Goal: Task Accomplishment & Management: Use online tool/utility

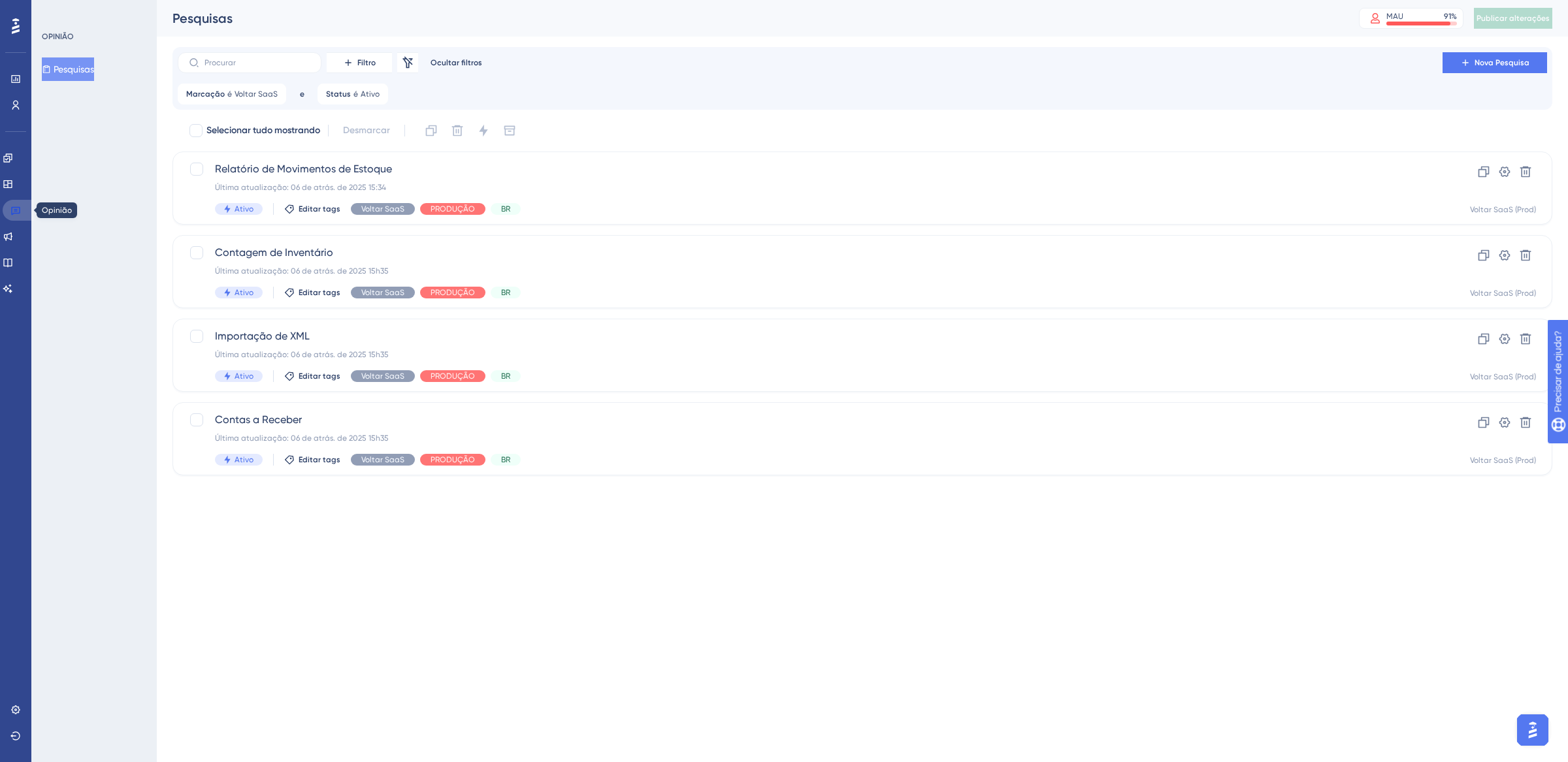
click at [15, 209] on icon at bounding box center [16, 211] width 10 height 9
click at [277, 90] on div "Marcação é Voltar SaaS Voltar SaaS Remover" at bounding box center [232, 94] width 109 height 21
click at [322, 153] on button "Voltar SaaS" at bounding box center [260, 157] width 143 height 26
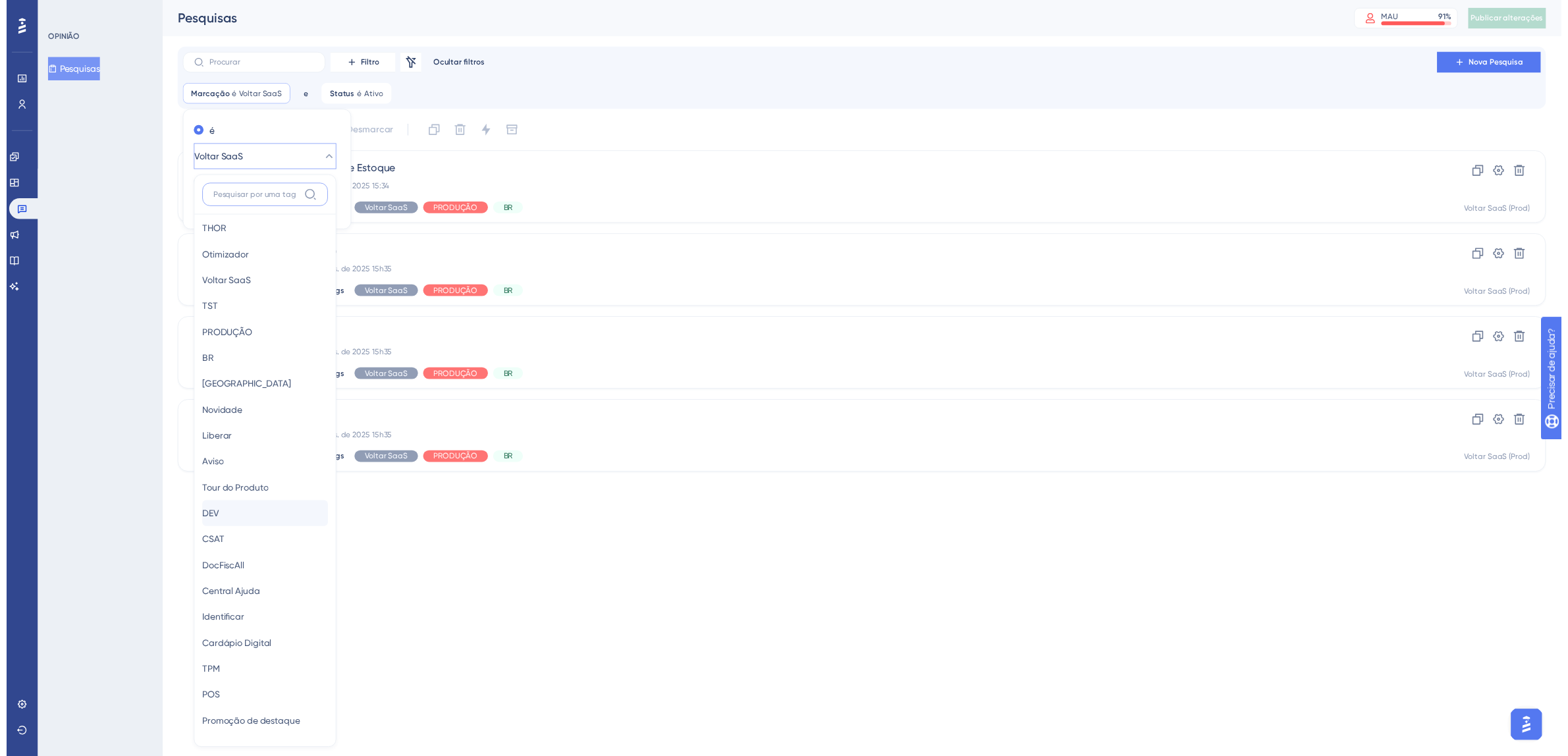
scroll to position [11, 0]
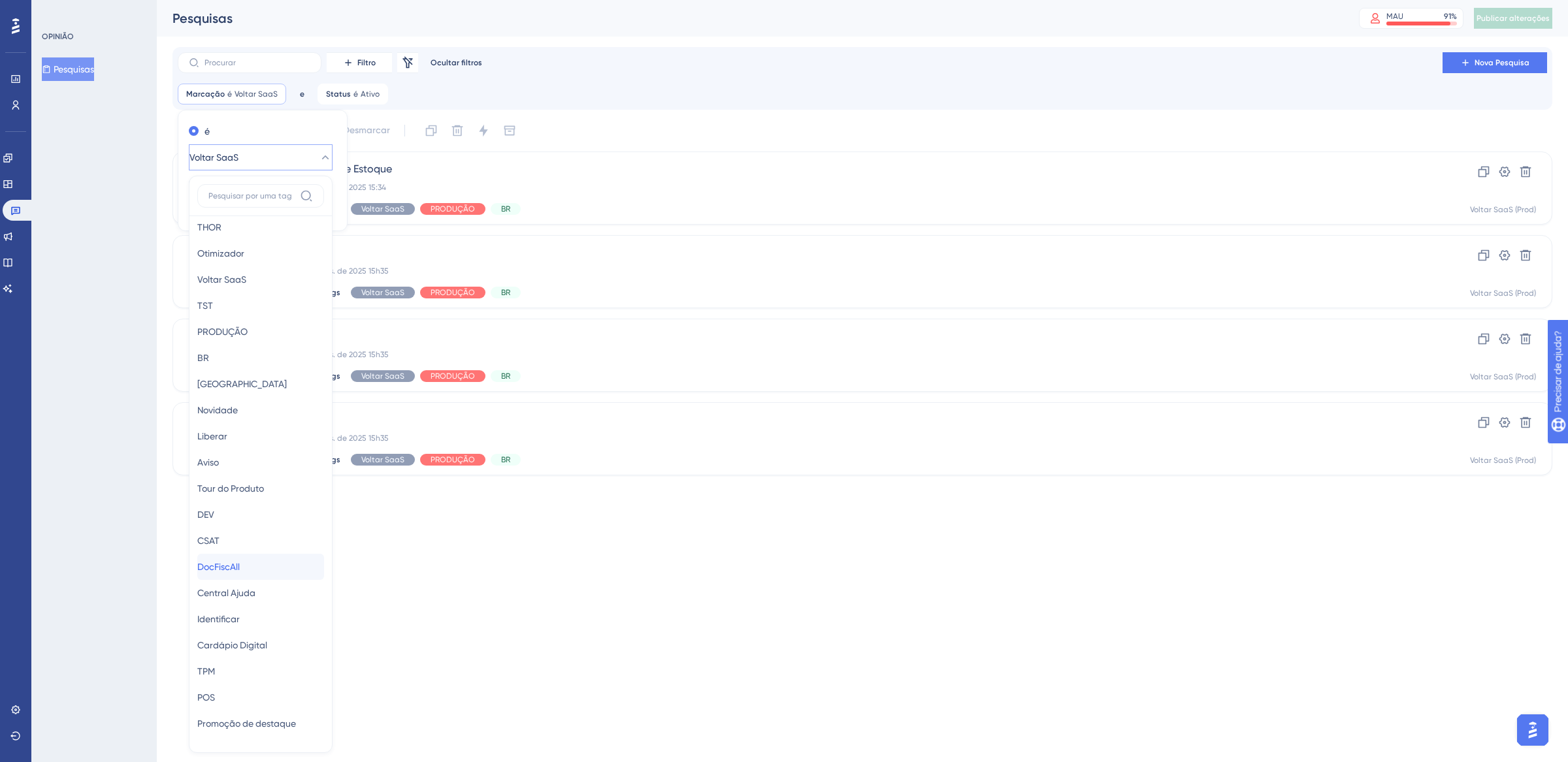
click at [251, 554] on div "DocFiscAll DocFiscAll" at bounding box center [261, 567] width 127 height 26
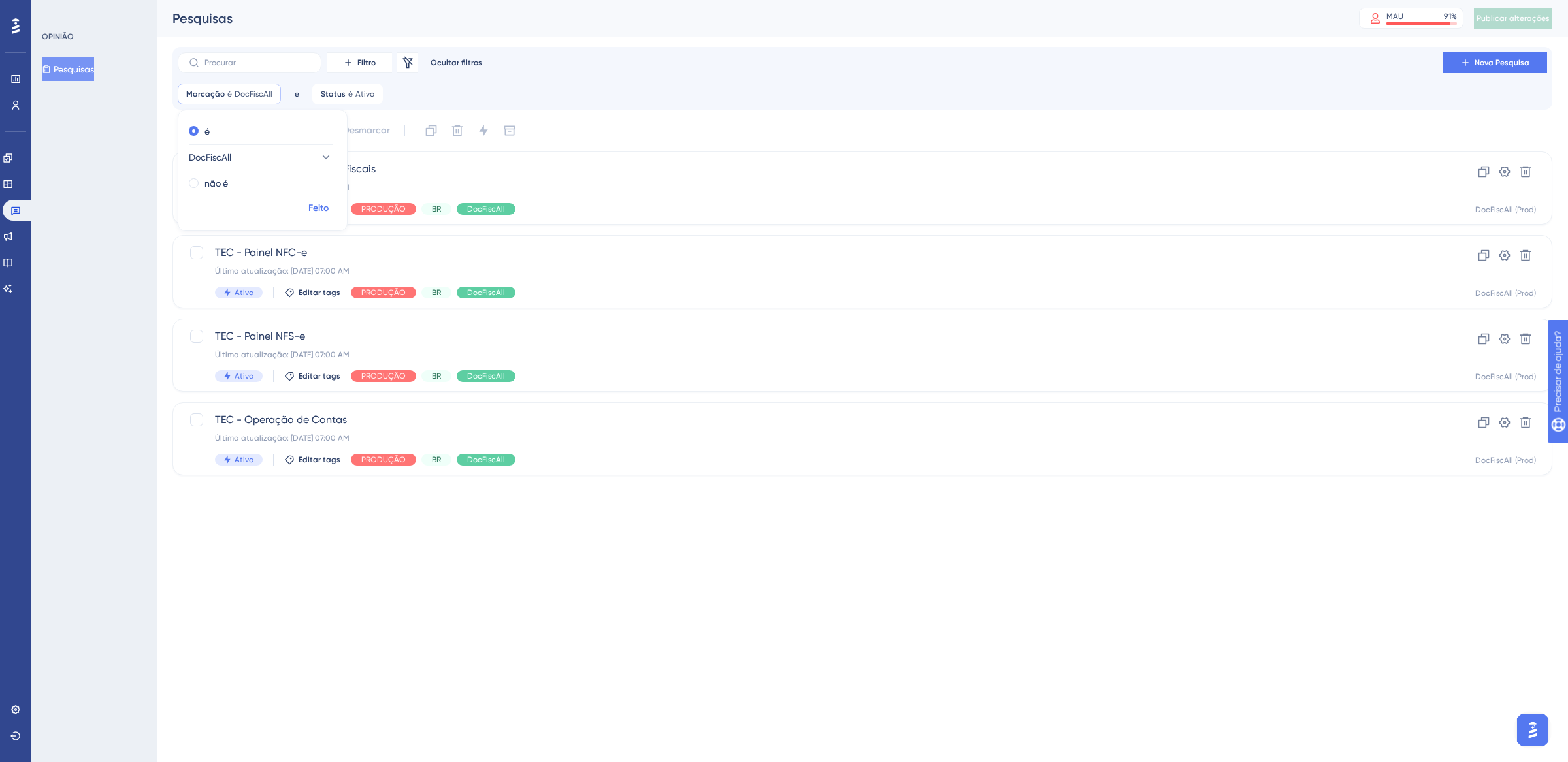
click at [321, 199] on button "Feito" at bounding box center [319, 208] width 37 height 23
click at [268, 92] on icon at bounding box center [271, 94] width 8 height 8
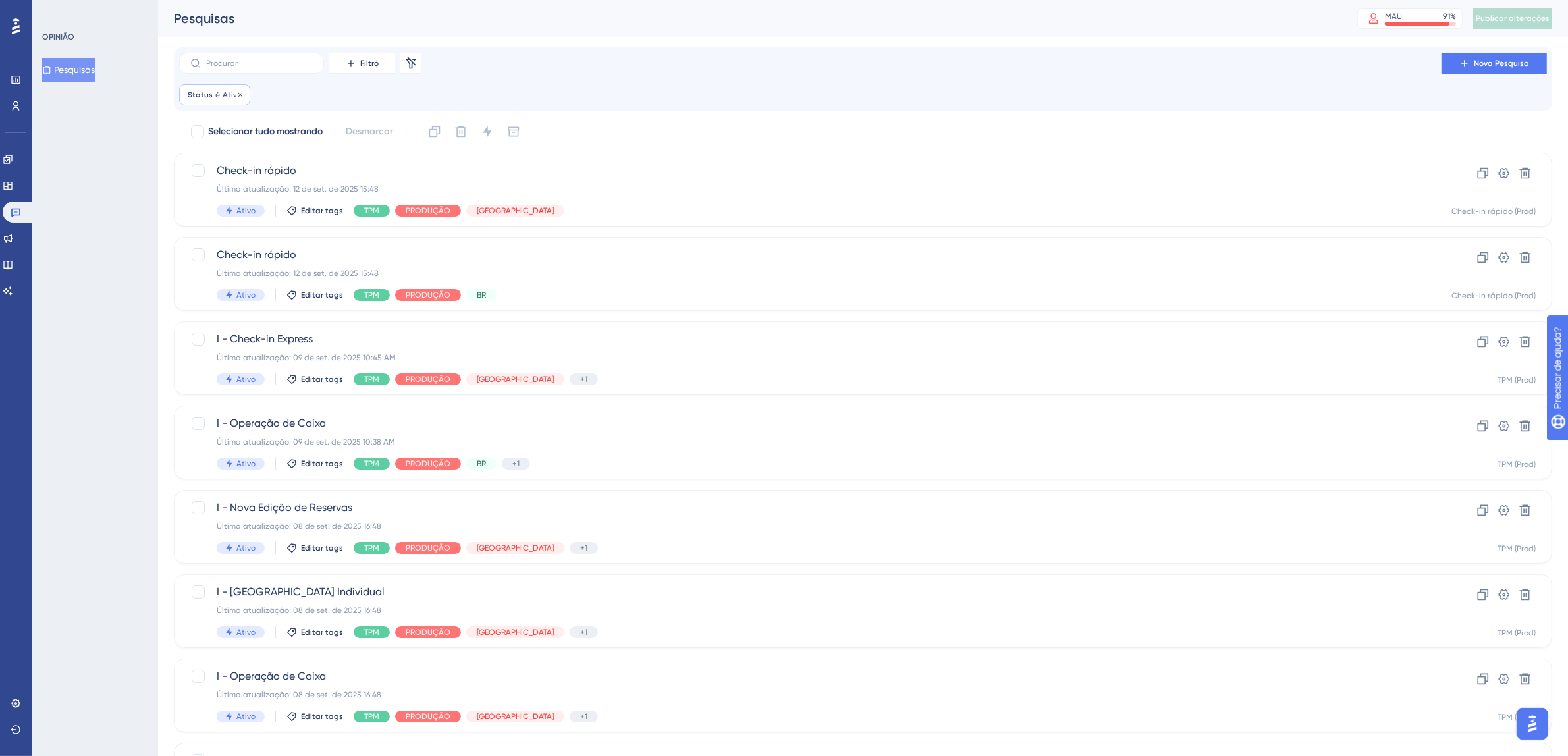
click at [215, 91] on font "é" at bounding box center [217, 95] width 5 height 10
click at [310, 63] on input "text" at bounding box center [259, 63] width 107 height 10
click at [362, 58] on font "Filtro" at bounding box center [369, 63] width 18 height 10
click at [369, 97] on font "Etiquetas" at bounding box center [357, 100] width 40 height 11
click at [330, 94] on icon at bounding box center [333, 95] width 8 height 8
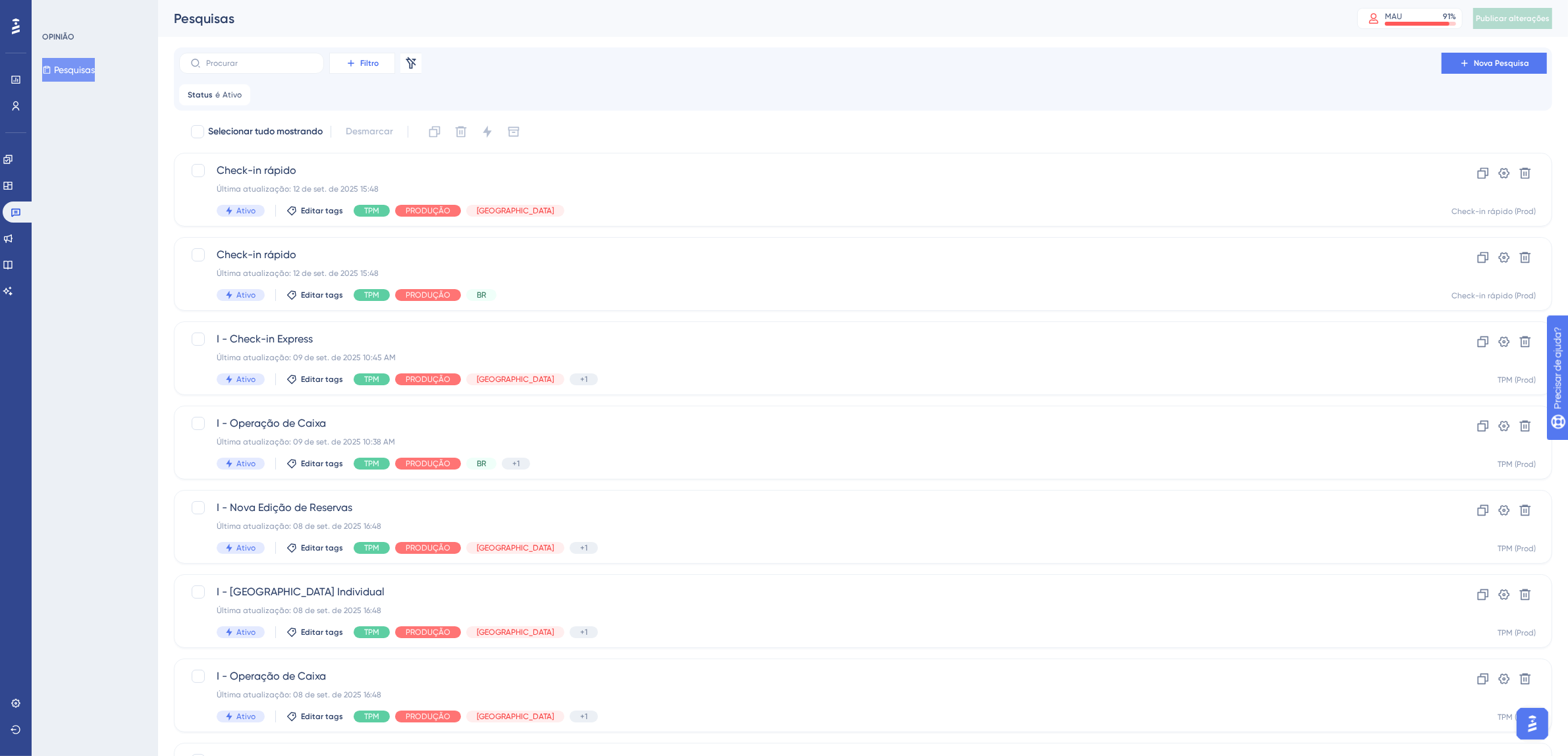
click at [376, 65] on font "Filtro" at bounding box center [369, 63] width 18 height 10
click at [377, 104] on font "Etiquetas" at bounding box center [357, 100] width 40 height 11
click at [386, 159] on button "Escolha uma tag" at bounding box center [365, 158] width 145 height 26
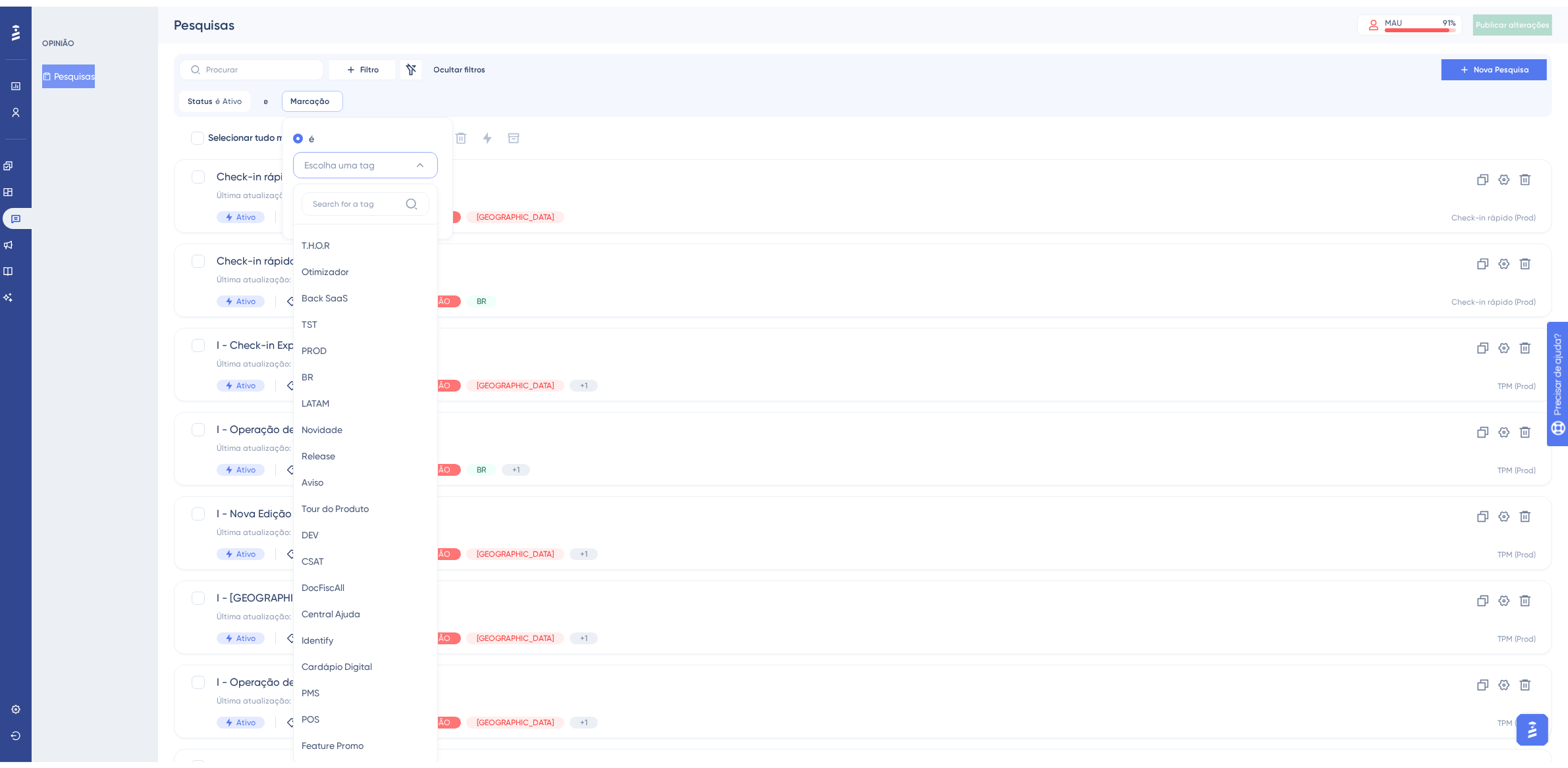
scroll to position [84, 0]
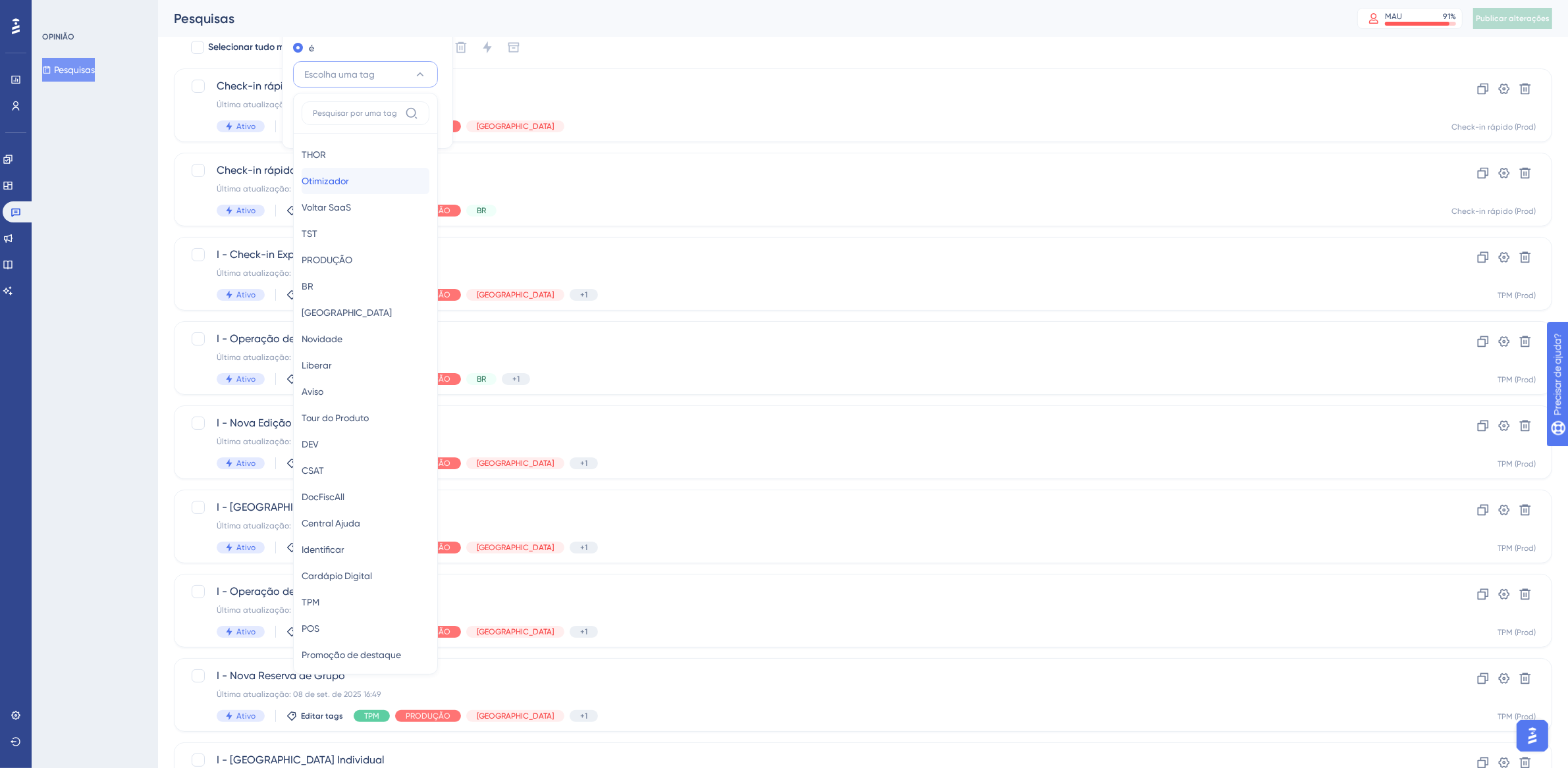
click at [345, 183] on font "Otimizador" at bounding box center [325, 180] width 48 height 11
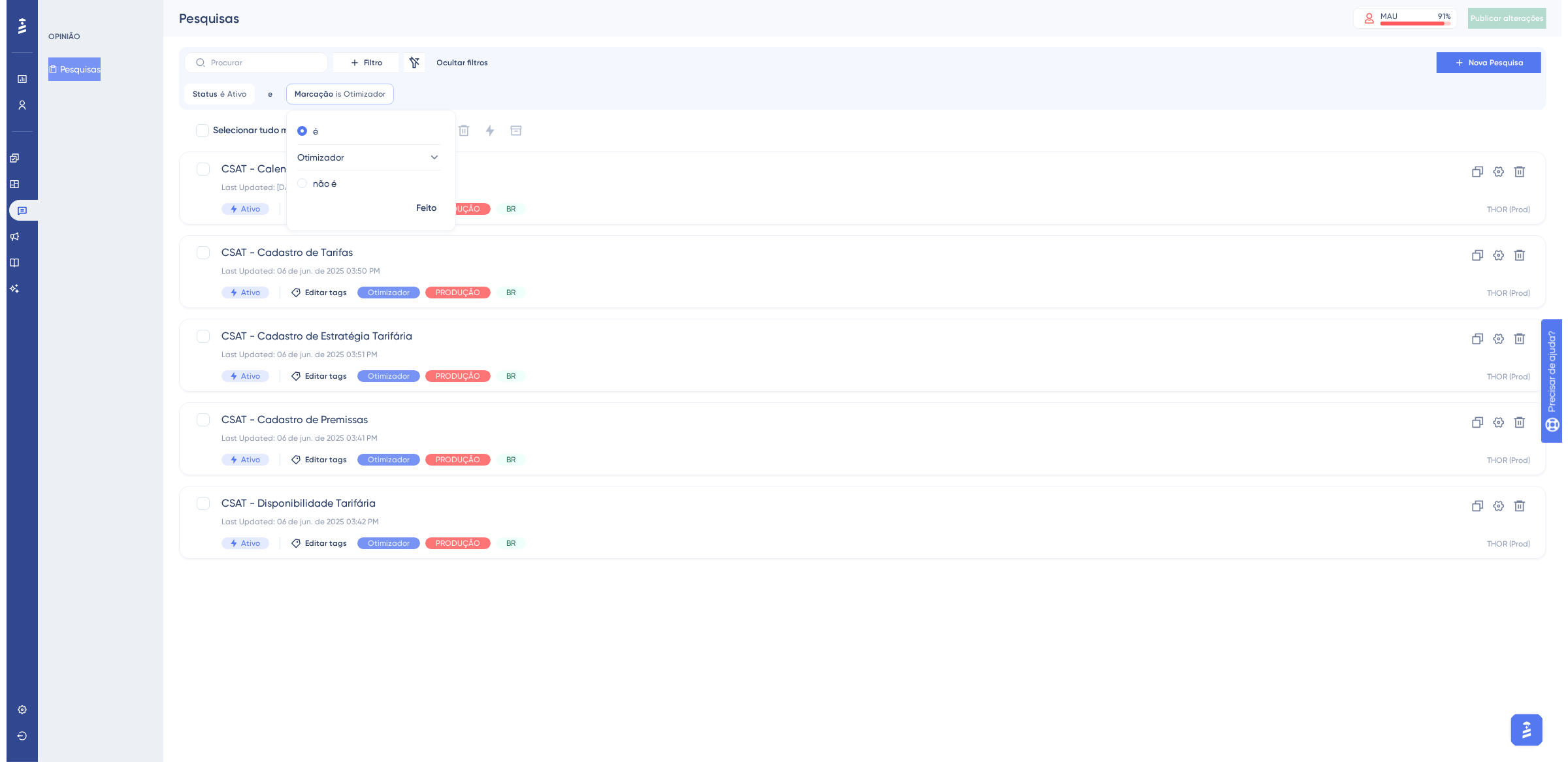
scroll to position [0, 0]
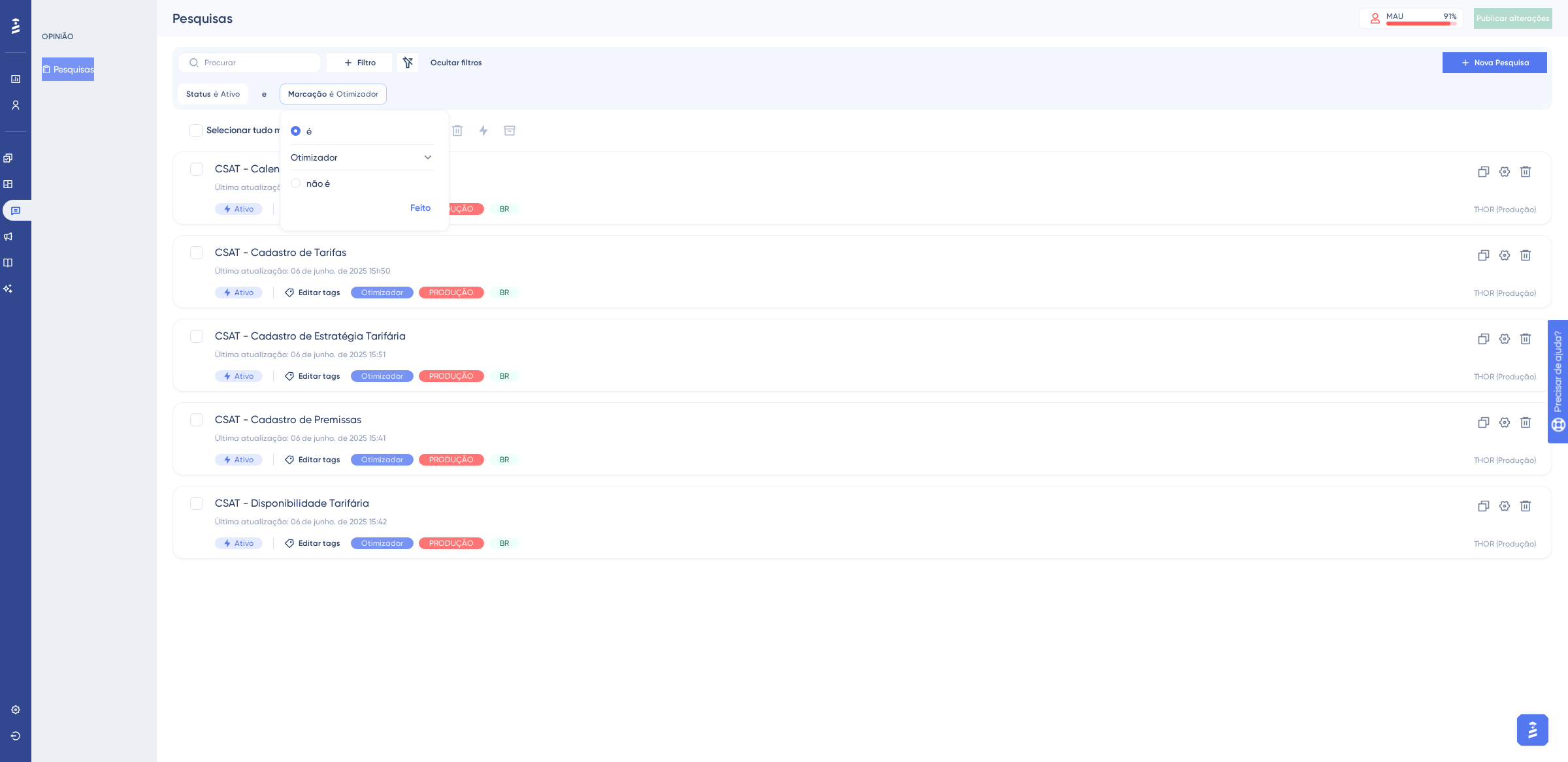
click at [424, 207] on font "Feito" at bounding box center [420, 208] width 20 height 12
click at [21, 200] on link at bounding box center [18, 211] width 32 height 21
